Goal: Task Accomplishment & Management: Use online tool/utility

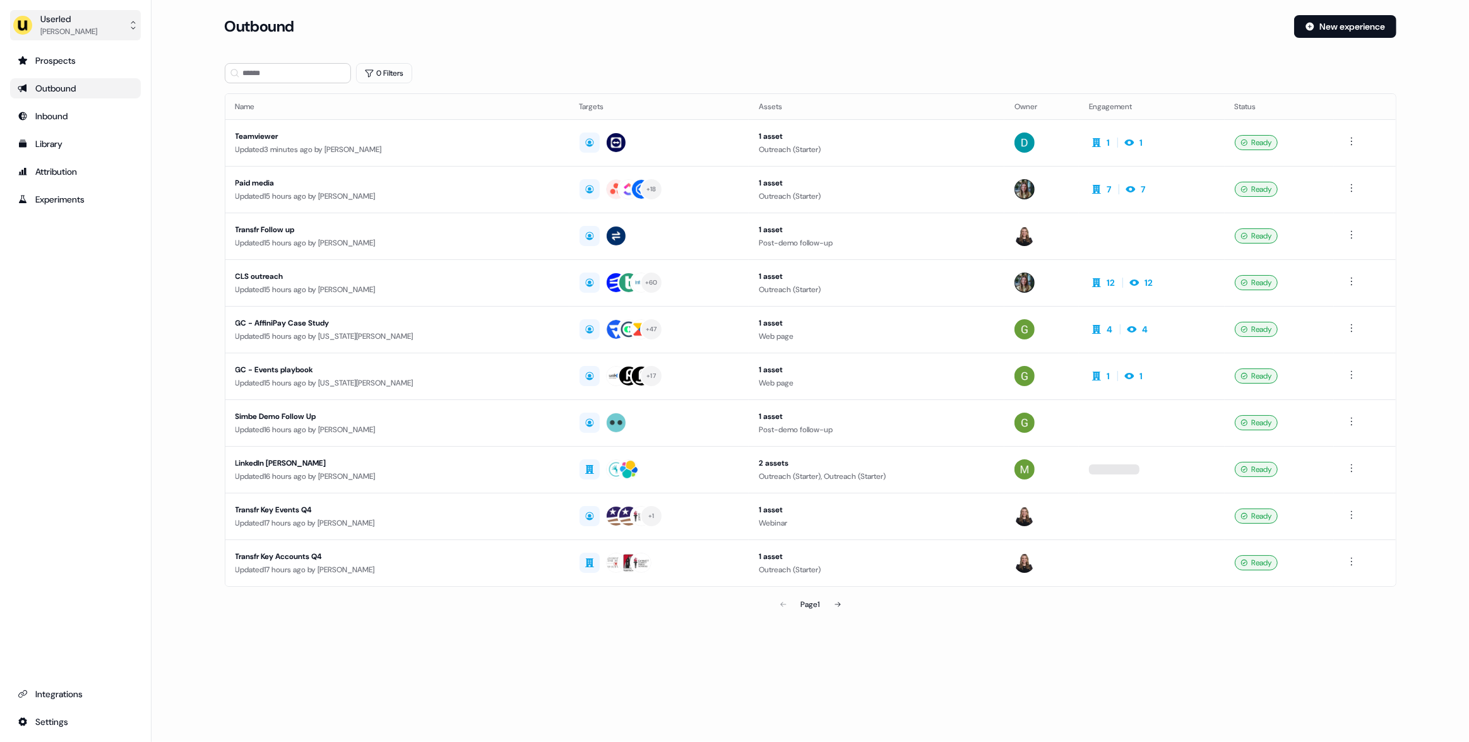
click at [71, 17] on div "Userled" at bounding box center [68, 19] width 57 height 13
click at [80, 61] on div "Impersonate (Admin)" at bounding box center [75, 59] width 120 height 23
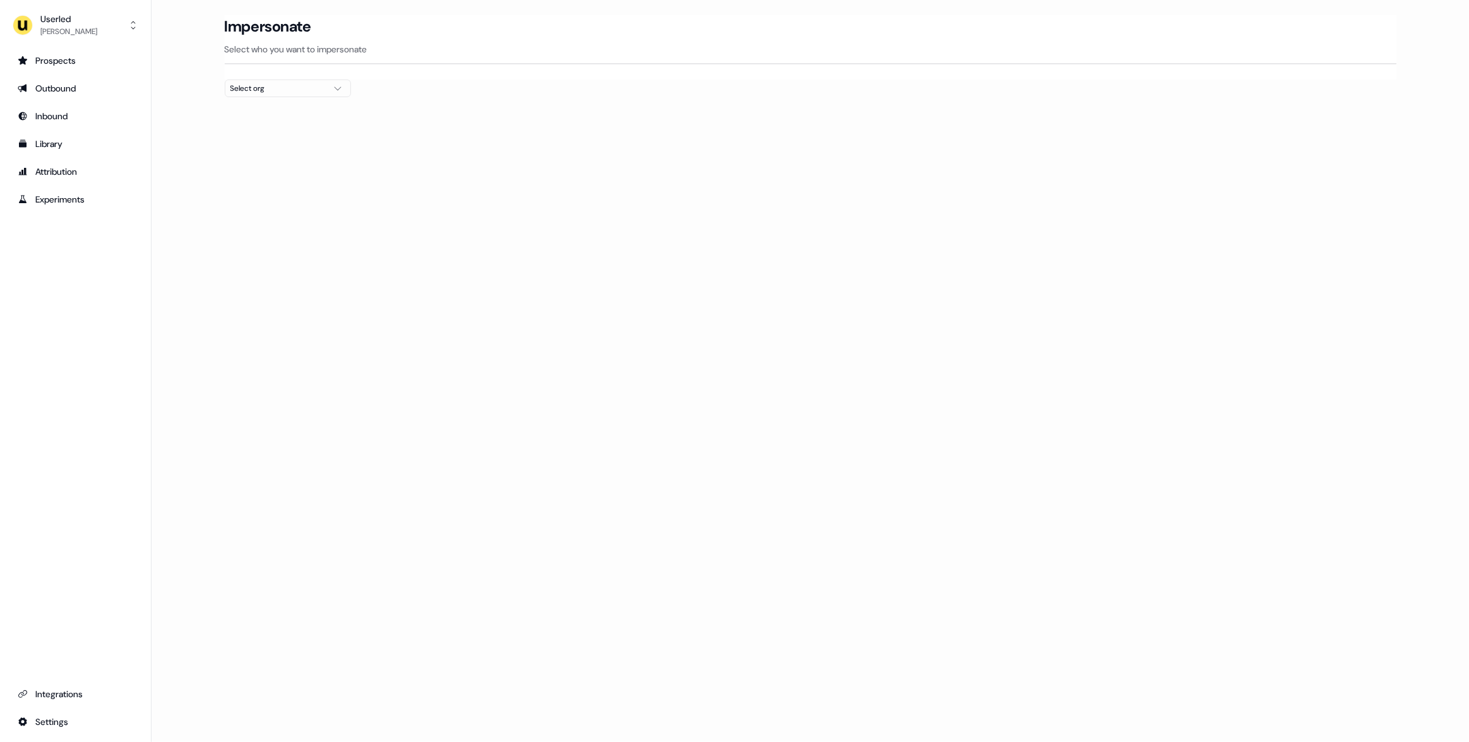
click at [278, 95] on button "Select org" at bounding box center [288, 89] width 126 height 18
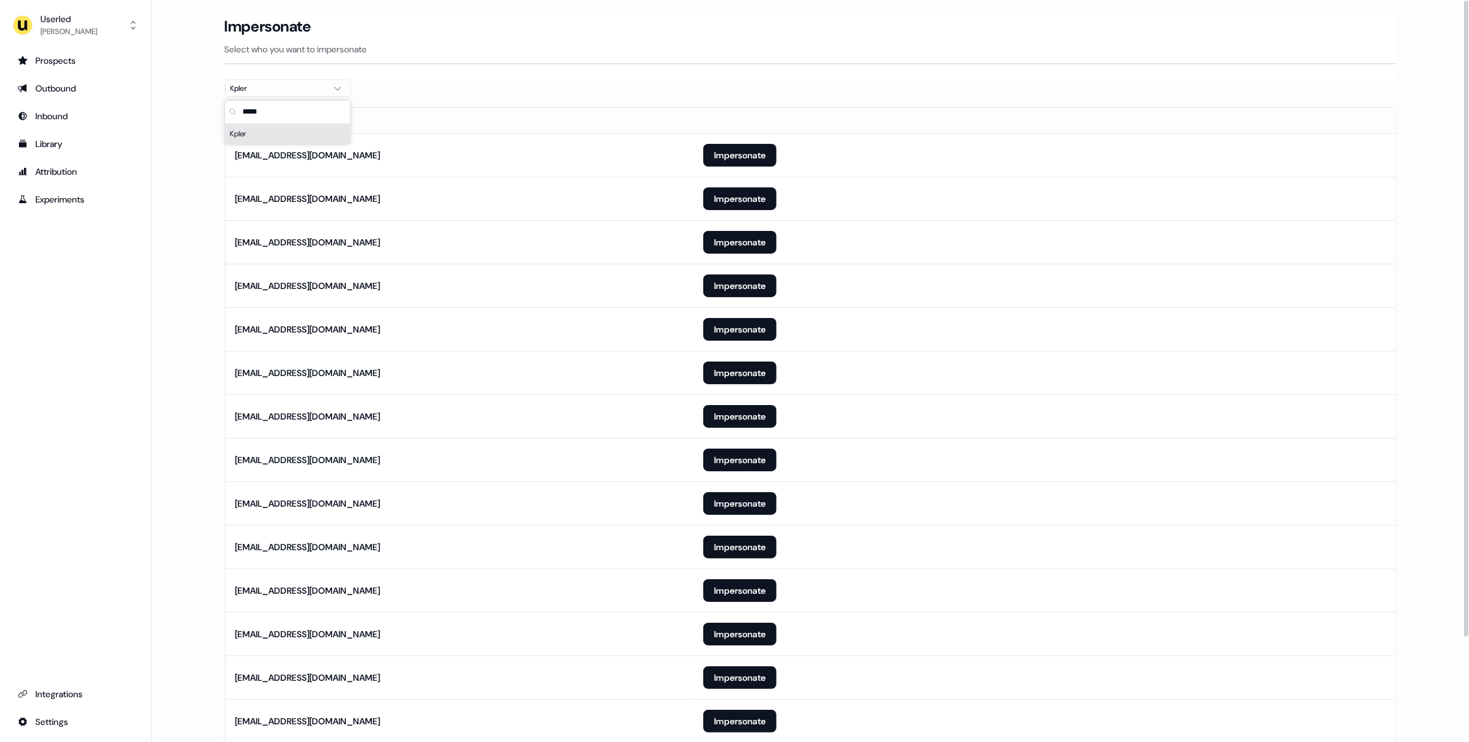
type input "*****"
click at [453, 69] on div "Impersonate Select who you want to impersonate" at bounding box center [810, 47] width 1171 height 64
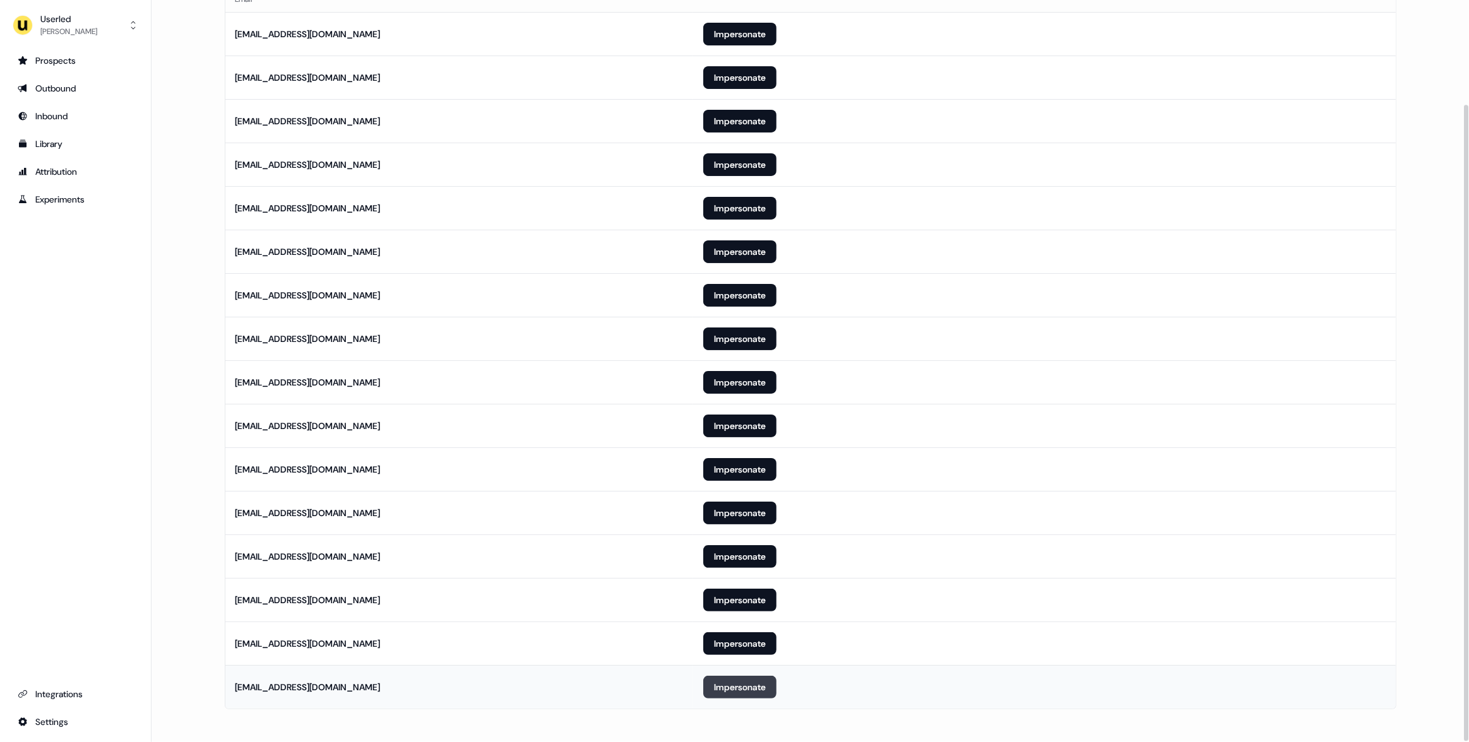
click at [747, 696] on button "Impersonate" at bounding box center [739, 687] width 73 height 23
click at [745, 690] on button "Impersonate" at bounding box center [739, 687] width 73 height 23
